Goal: Task Accomplishment & Management: Manage account settings

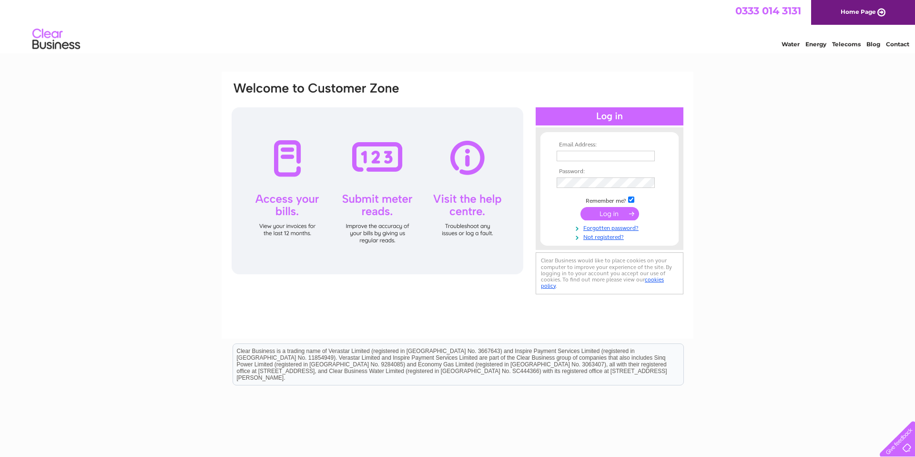
type input "[EMAIL_ADDRESS][DOMAIN_NAME]"
click at [602, 213] on input "submit" at bounding box center [609, 213] width 59 height 13
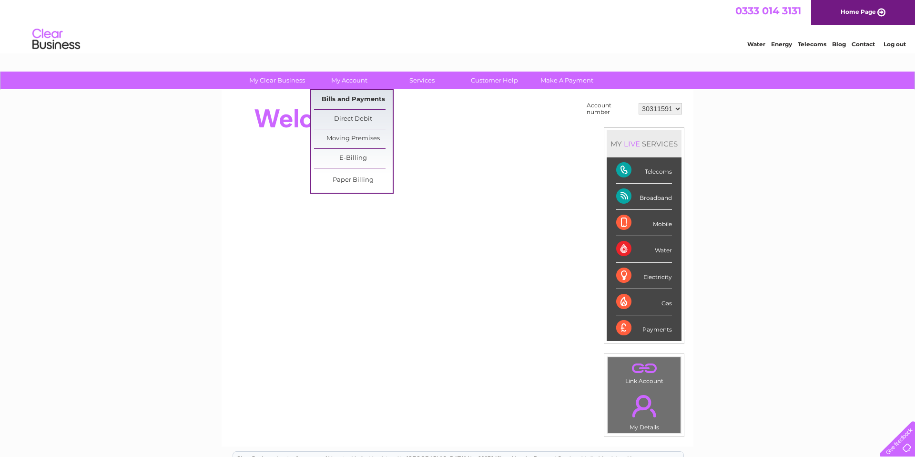
click at [364, 99] on link "Bills and Payments" at bounding box center [353, 99] width 79 height 19
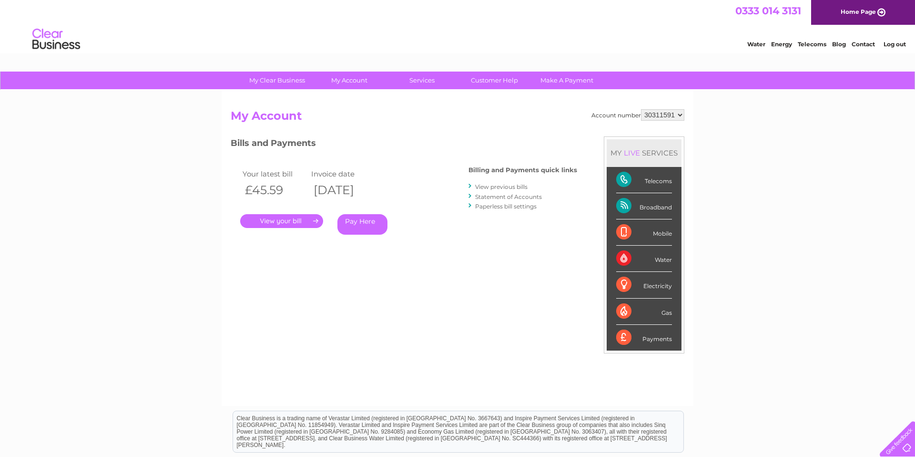
click at [294, 218] on link "." at bounding box center [281, 221] width 83 height 14
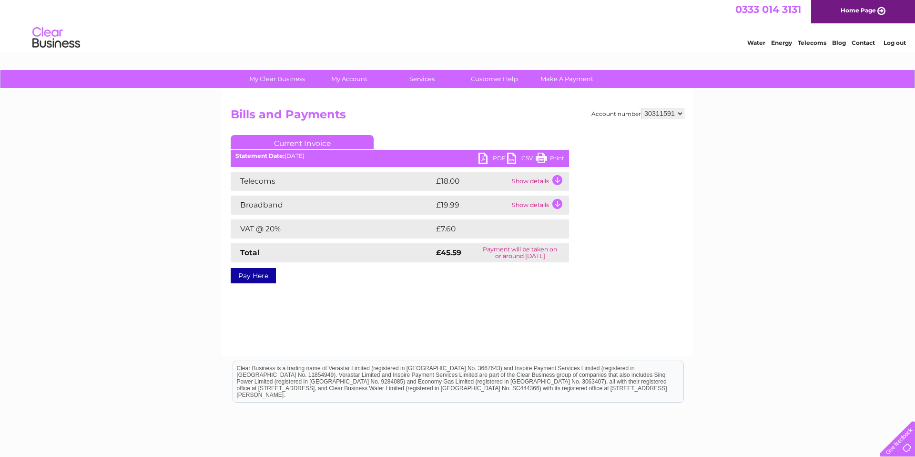
click at [495, 158] on link "PDF" at bounding box center [492, 159] width 29 height 14
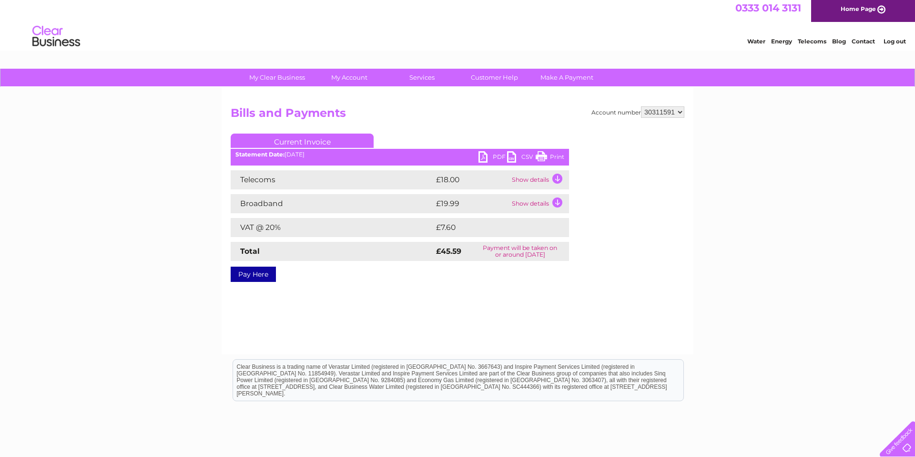
scroll to position [4, 0]
